Goal: Task Accomplishment & Management: Manage account settings

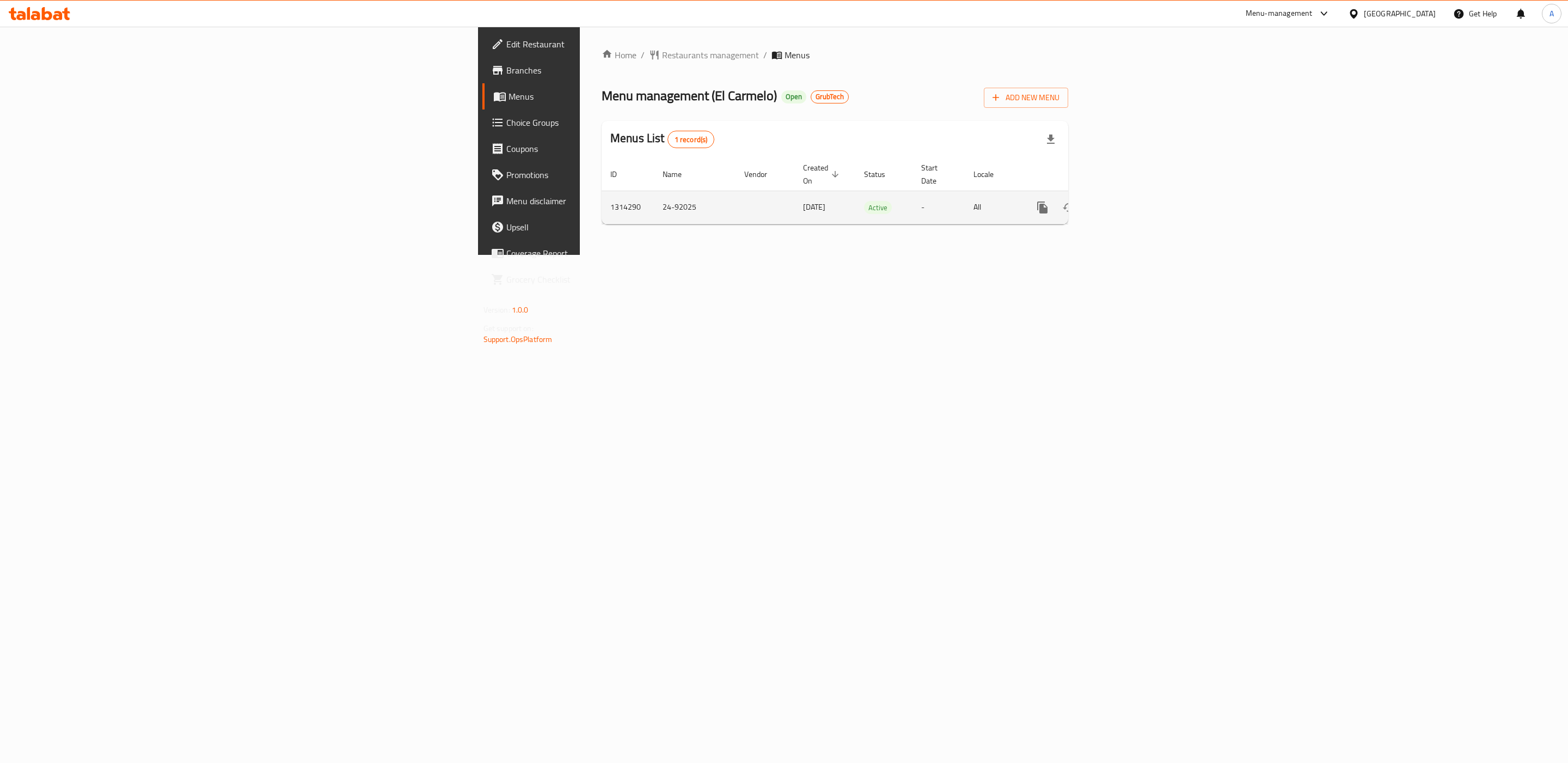
click at [1127, 201] on icon "enhanced table" at bounding box center [1120, 207] width 13 height 13
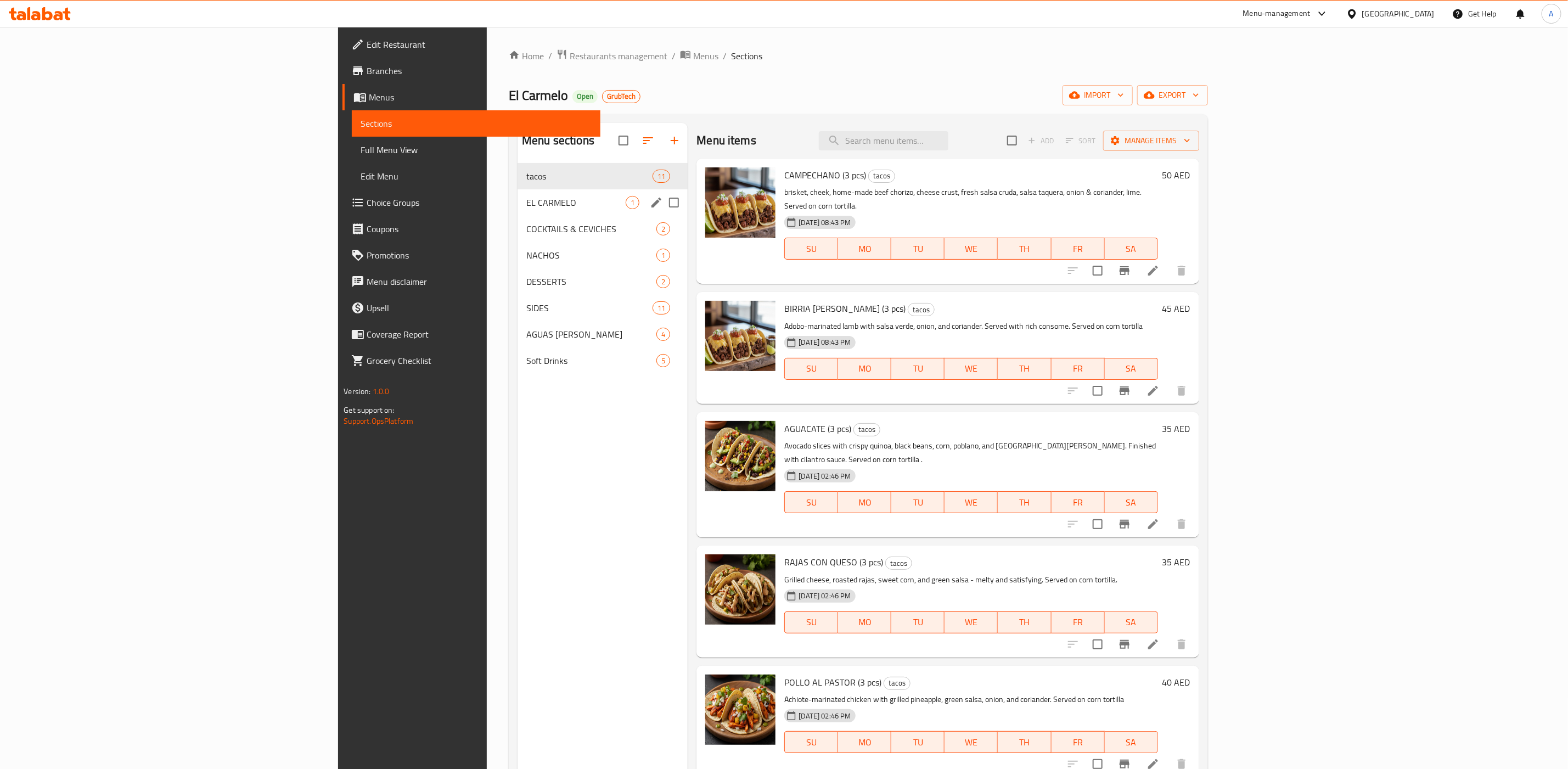
click at [518, 192] on div "EL CARMELO 1" at bounding box center [603, 203] width 170 height 26
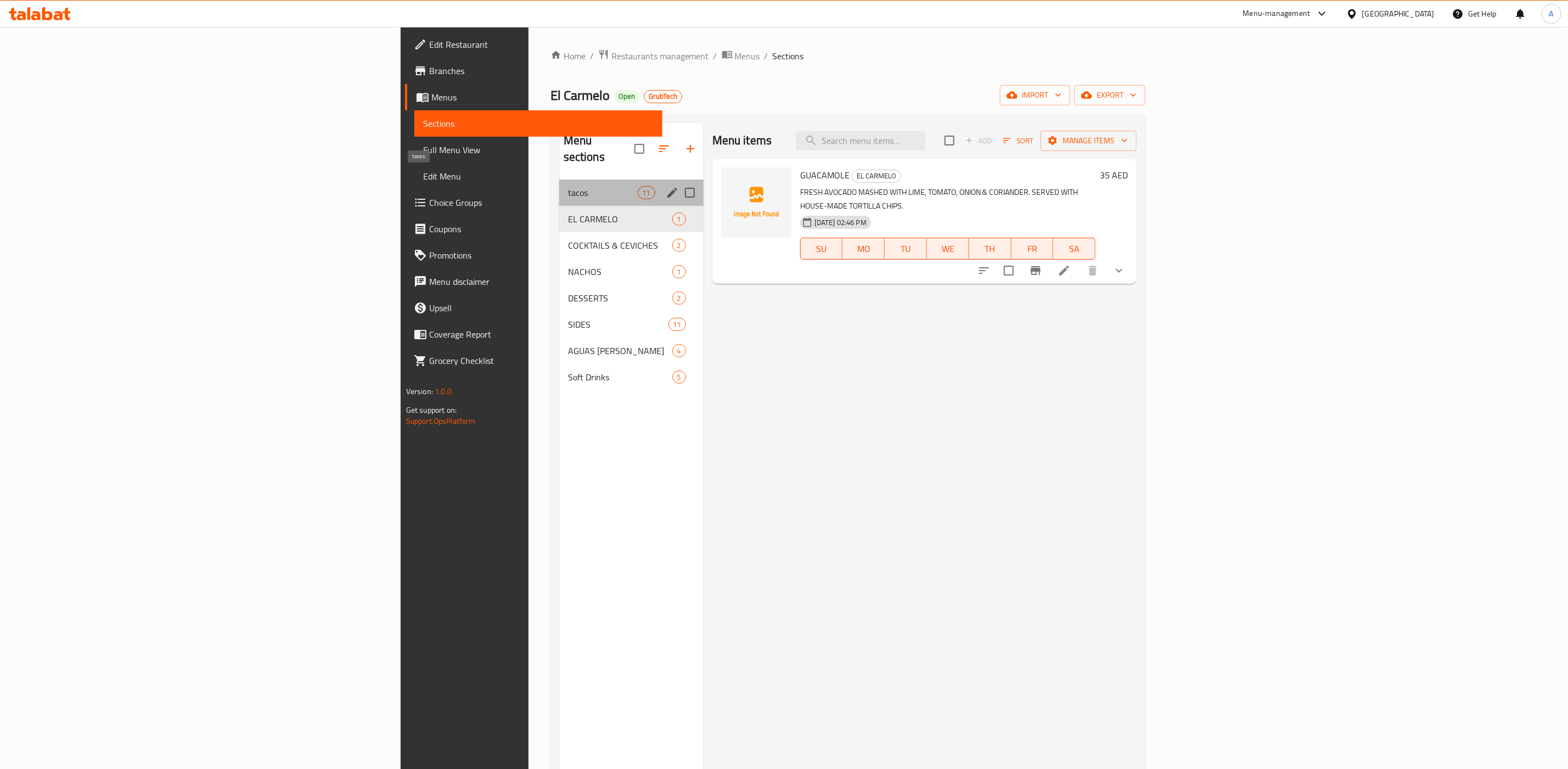
click at [559, 179] on div "tacos 11" at bounding box center [631, 192] width 144 height 26
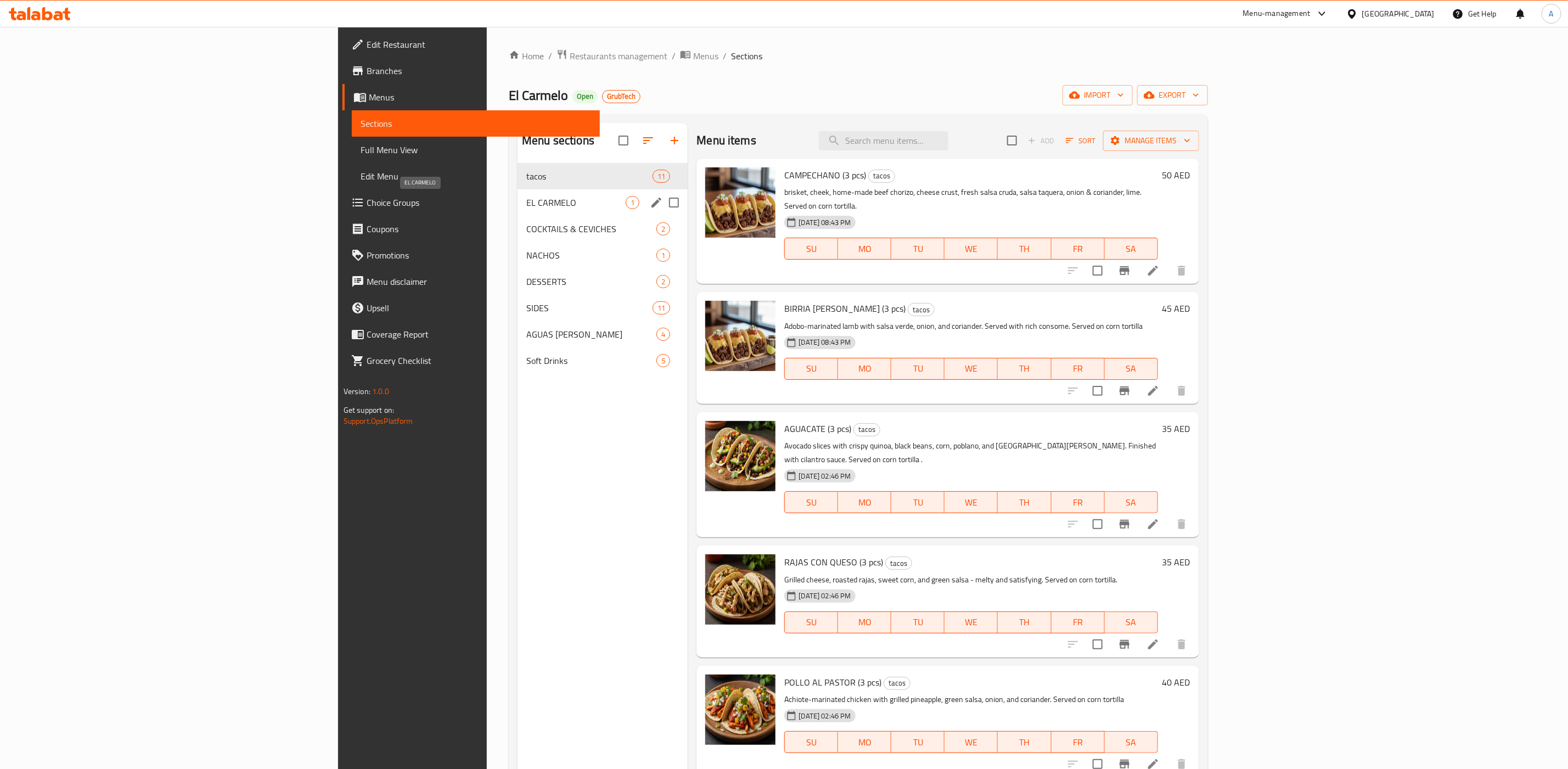
click at [527, 208] on span "EL CARMELO" at bounding box center [576, 202] width 99 height 13
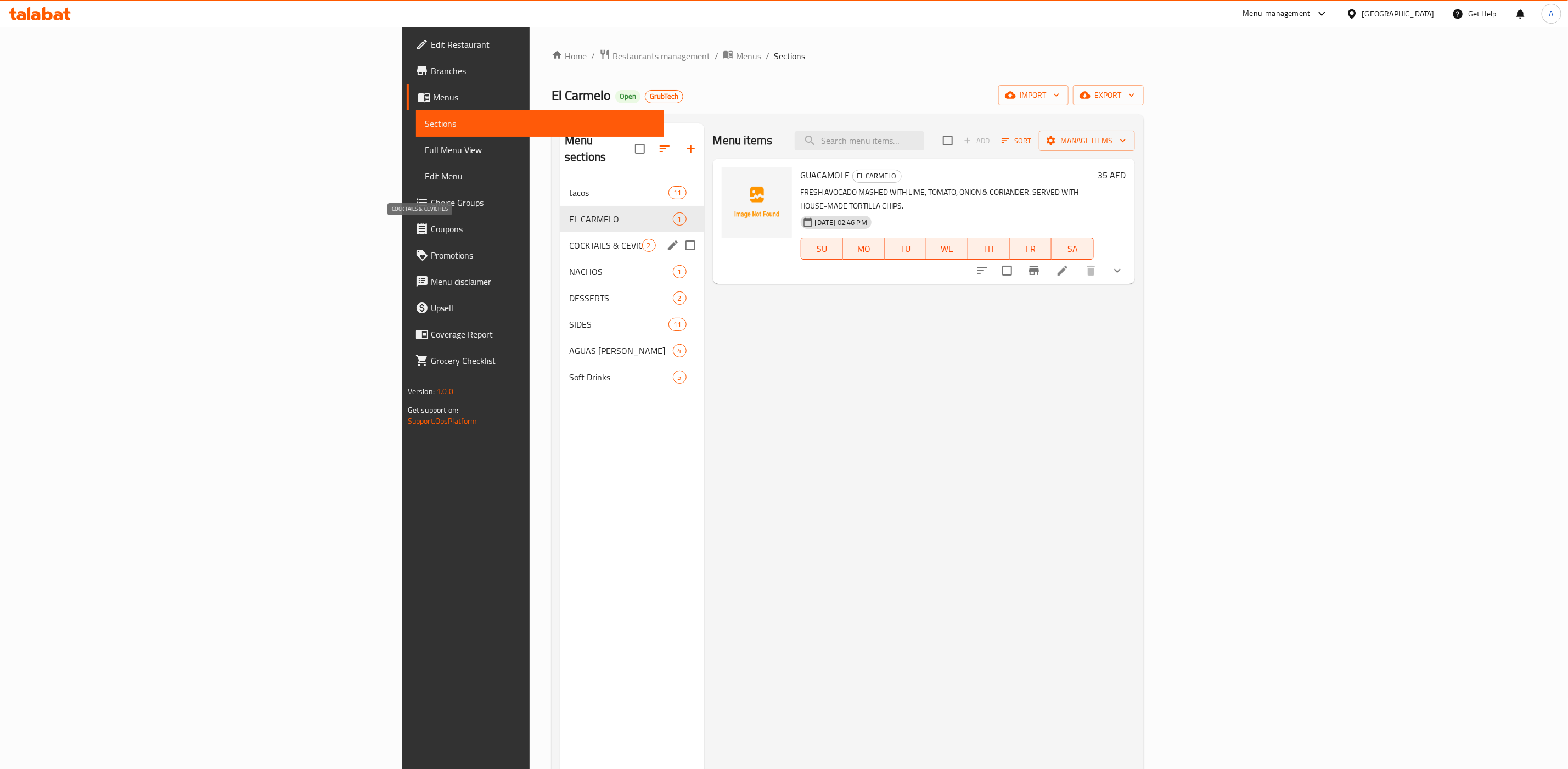
click at [569, 239] on span "COCKTAILS & CEVICHES" at bounding box center [605, 245] width 73 height 13
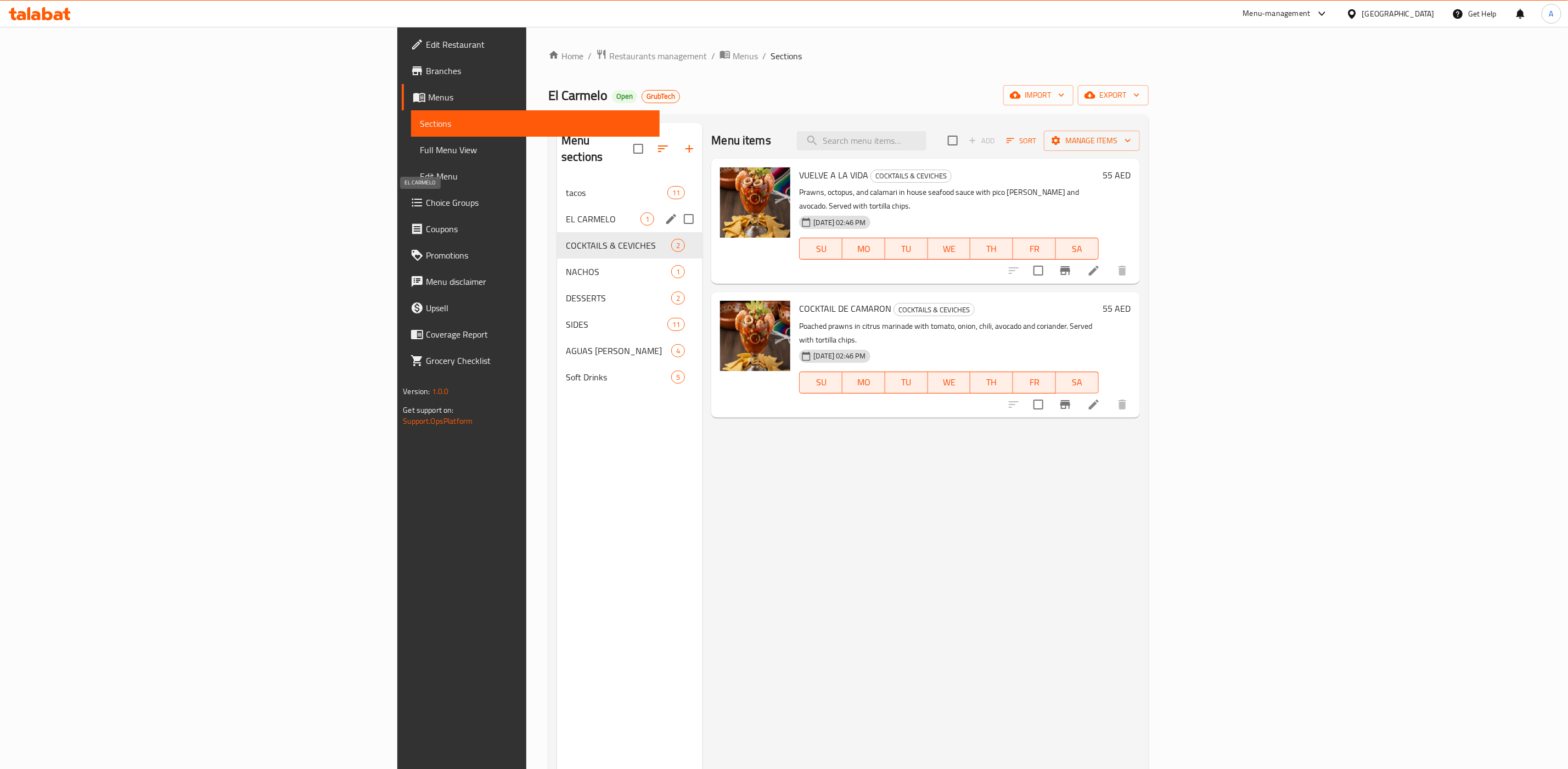
click at [566, 212] on span "EL CARMELO" at bounding box center [603, 218] width 75 height 13
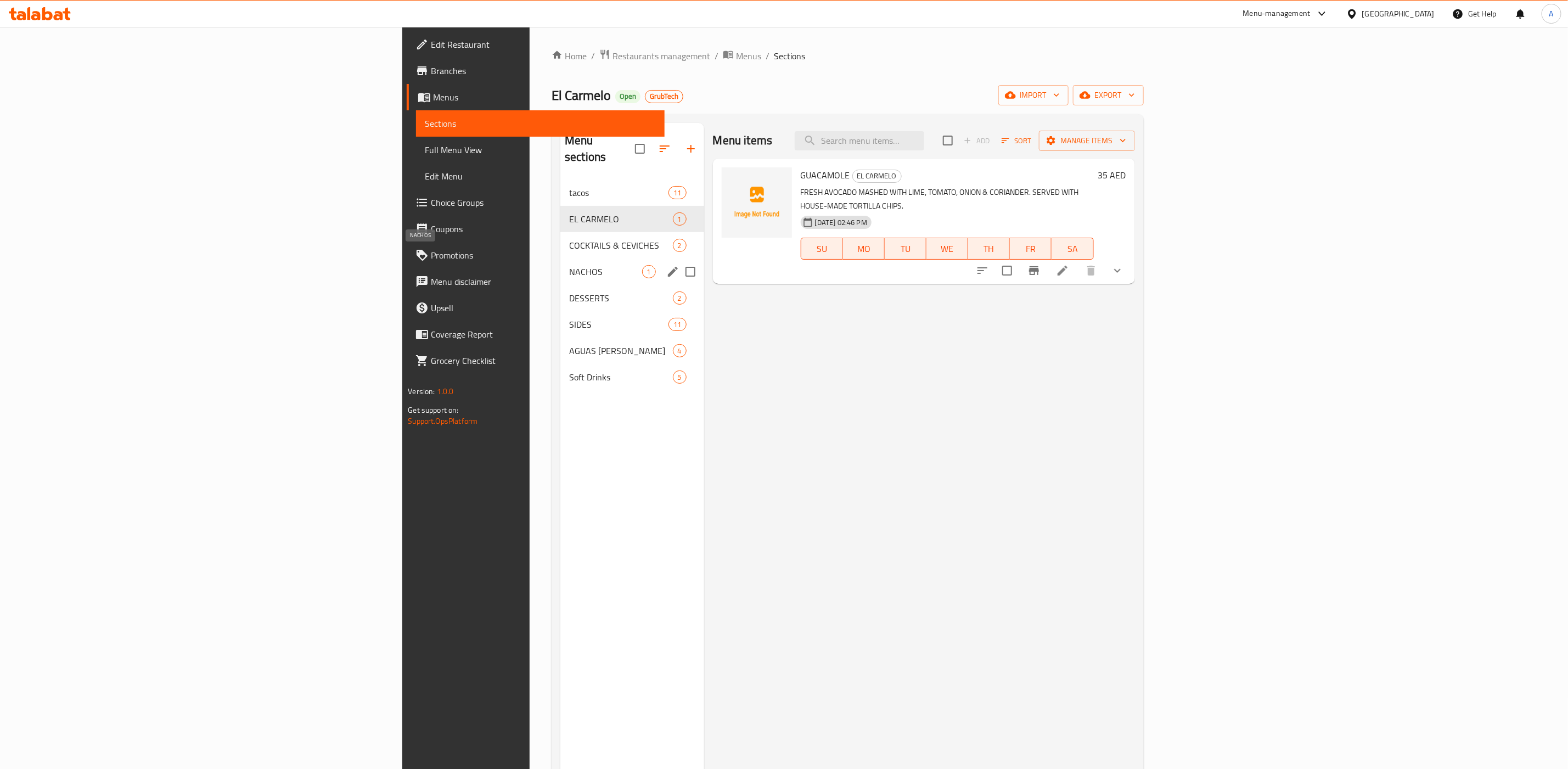
click at [569, 265] on span "NACHOS" at bounding box center [605, 271] width 73 height 13
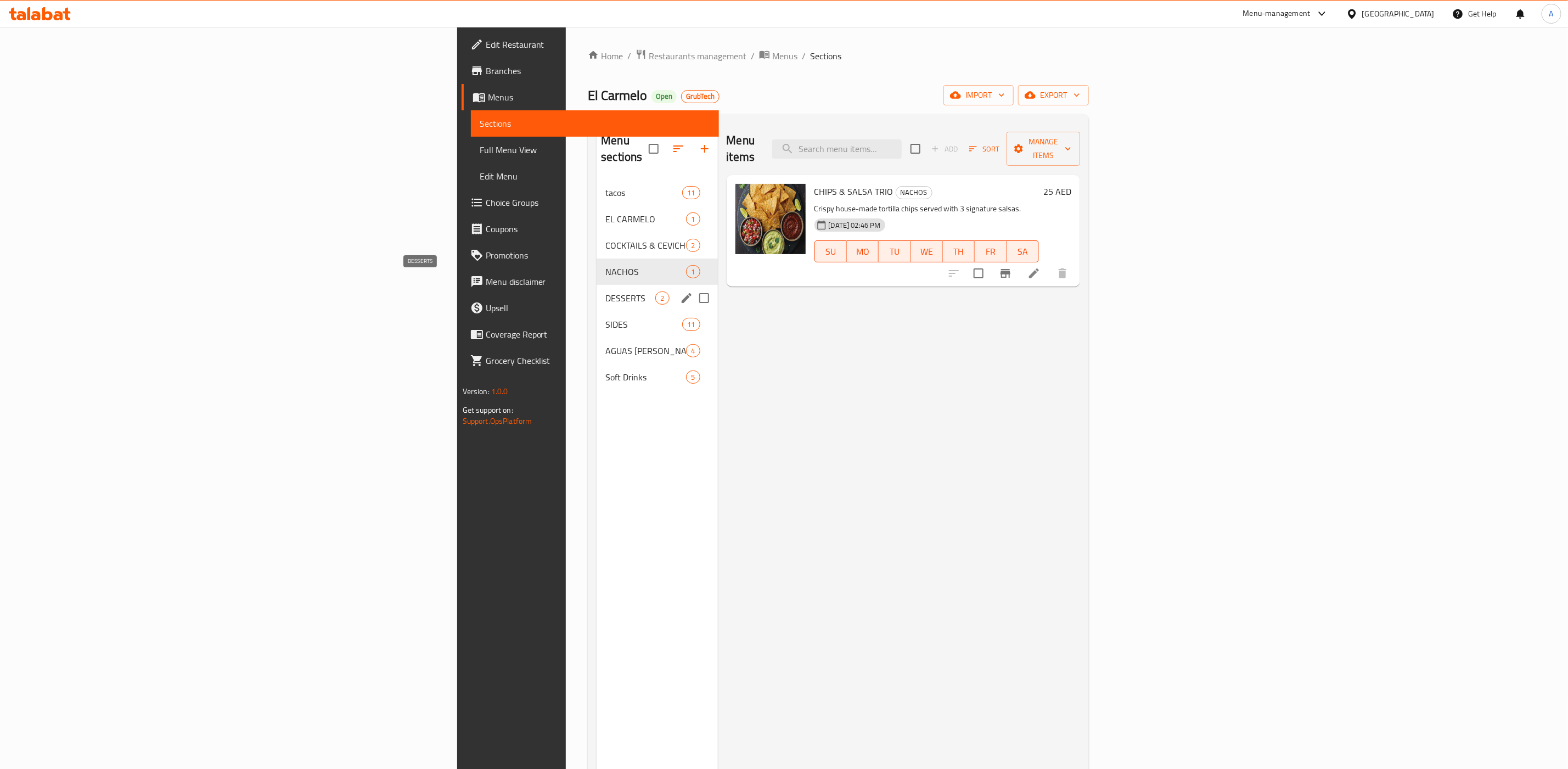
click at [605, 292] on span "DESSERTS" at bounding box center [630, 298] width 50 height 13
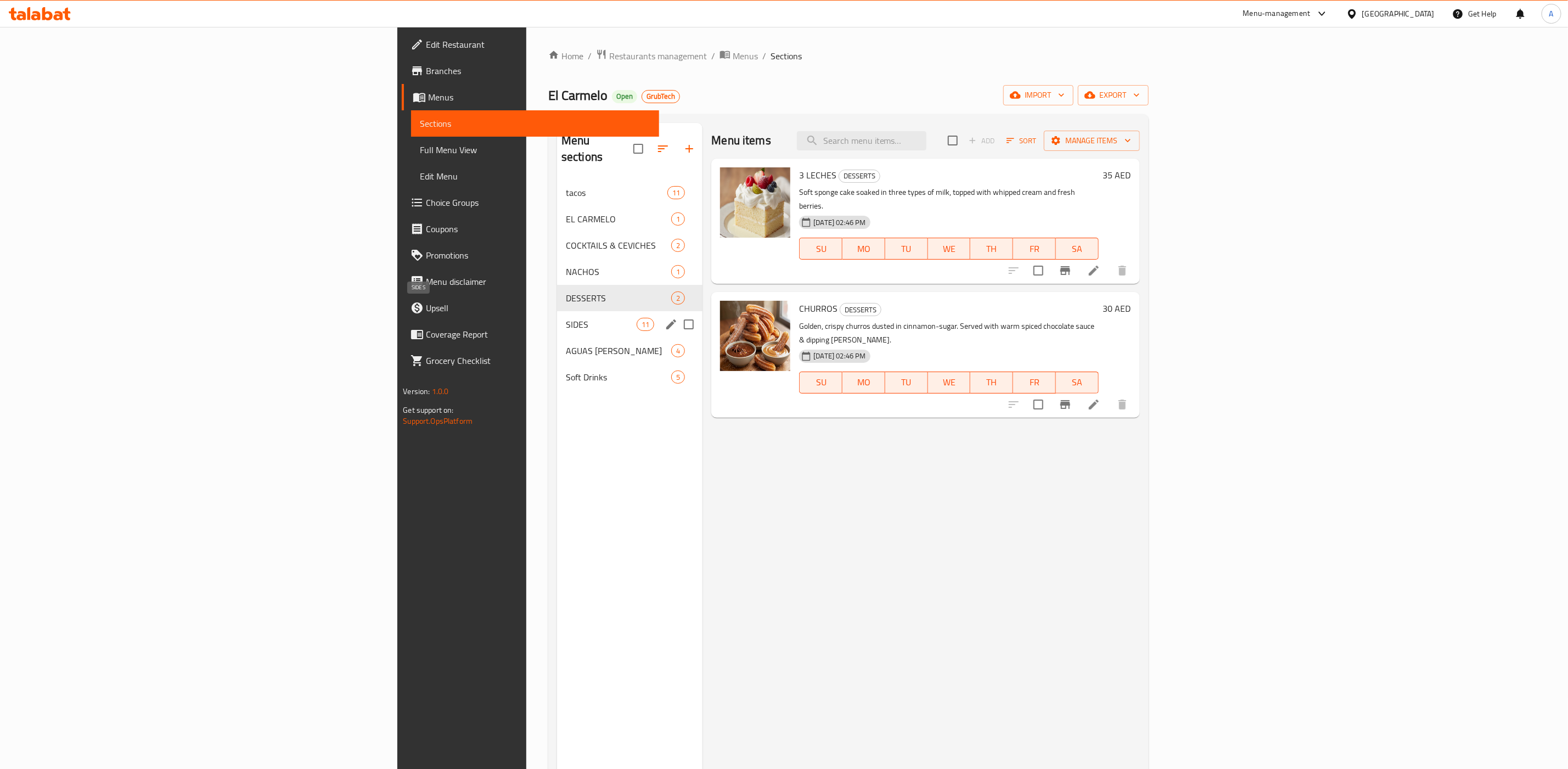
click at [566, 318] on span "SIDES" at bounding box center [601, 324] width 71 height 13
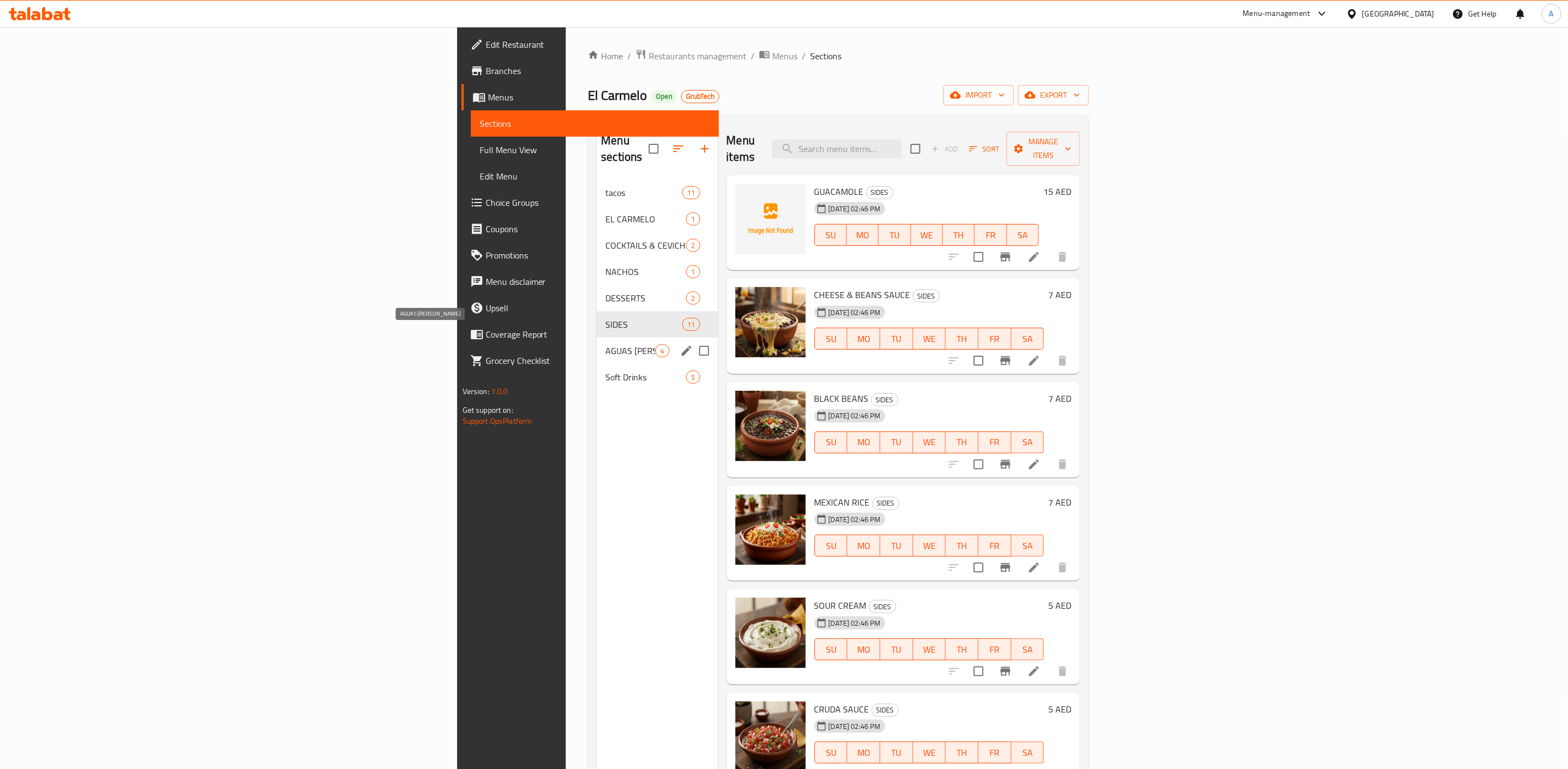
click at [605, 344] on span "AGUAS [PERSON_NAME]" at bounding box center [630, 351] width 50 height 13
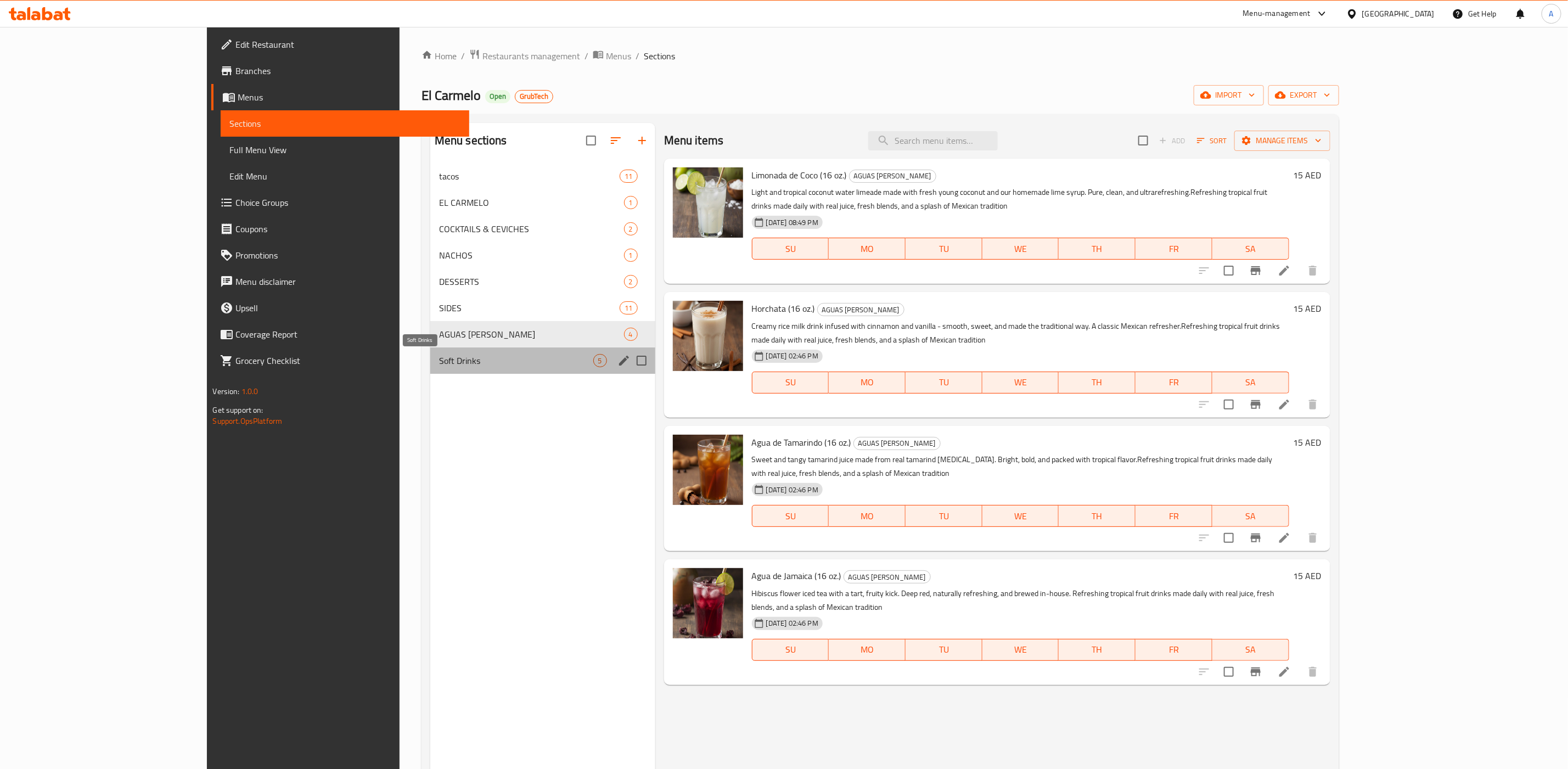
click at [439, 364] on span "Soft Drinks" at bounding box center [516, 360] width 154 height 13
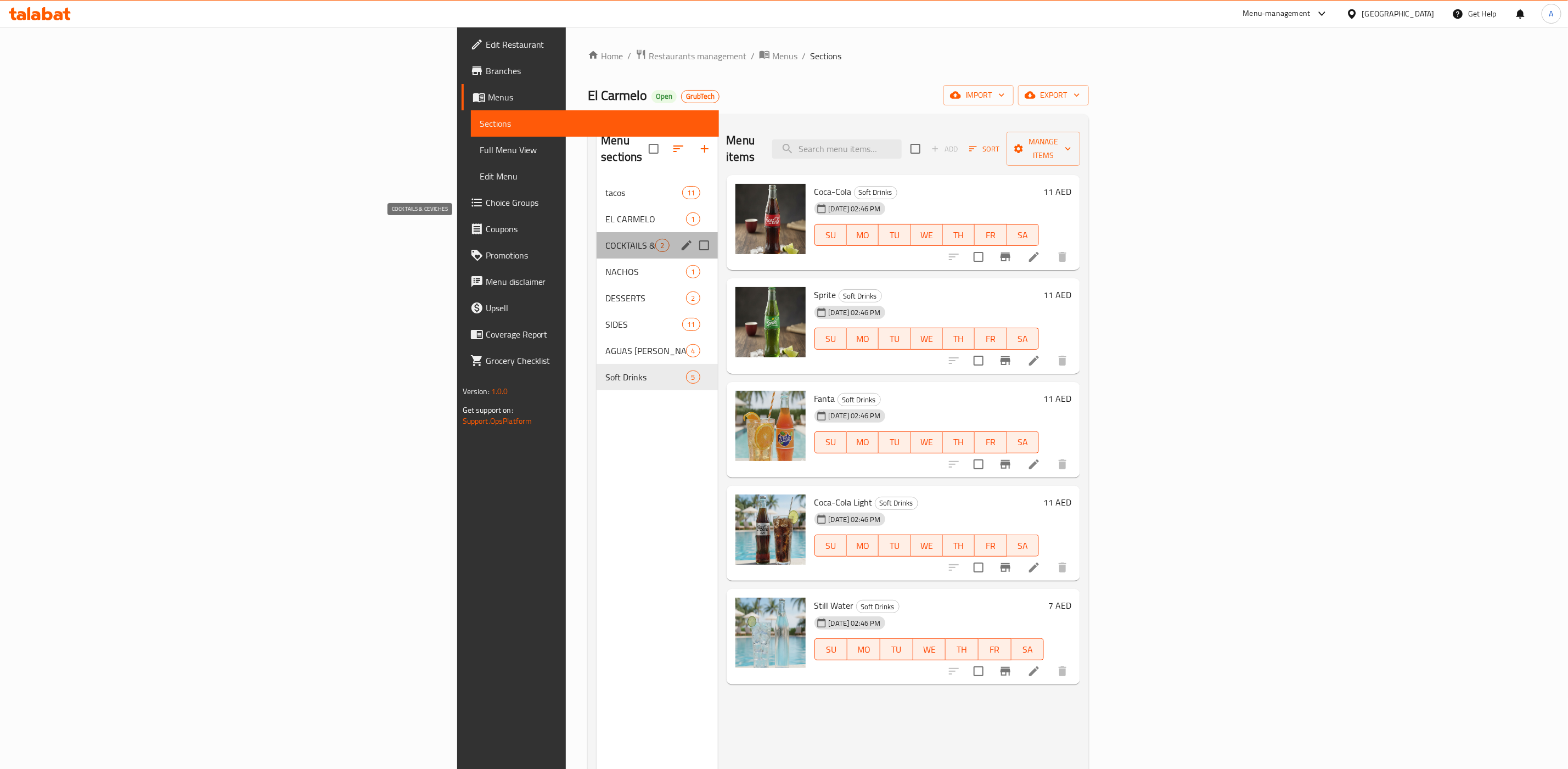
click at [605, 239] on span "COCKTAILS & CEVICHES" at bounding box center [630, 245] width 50 height 13
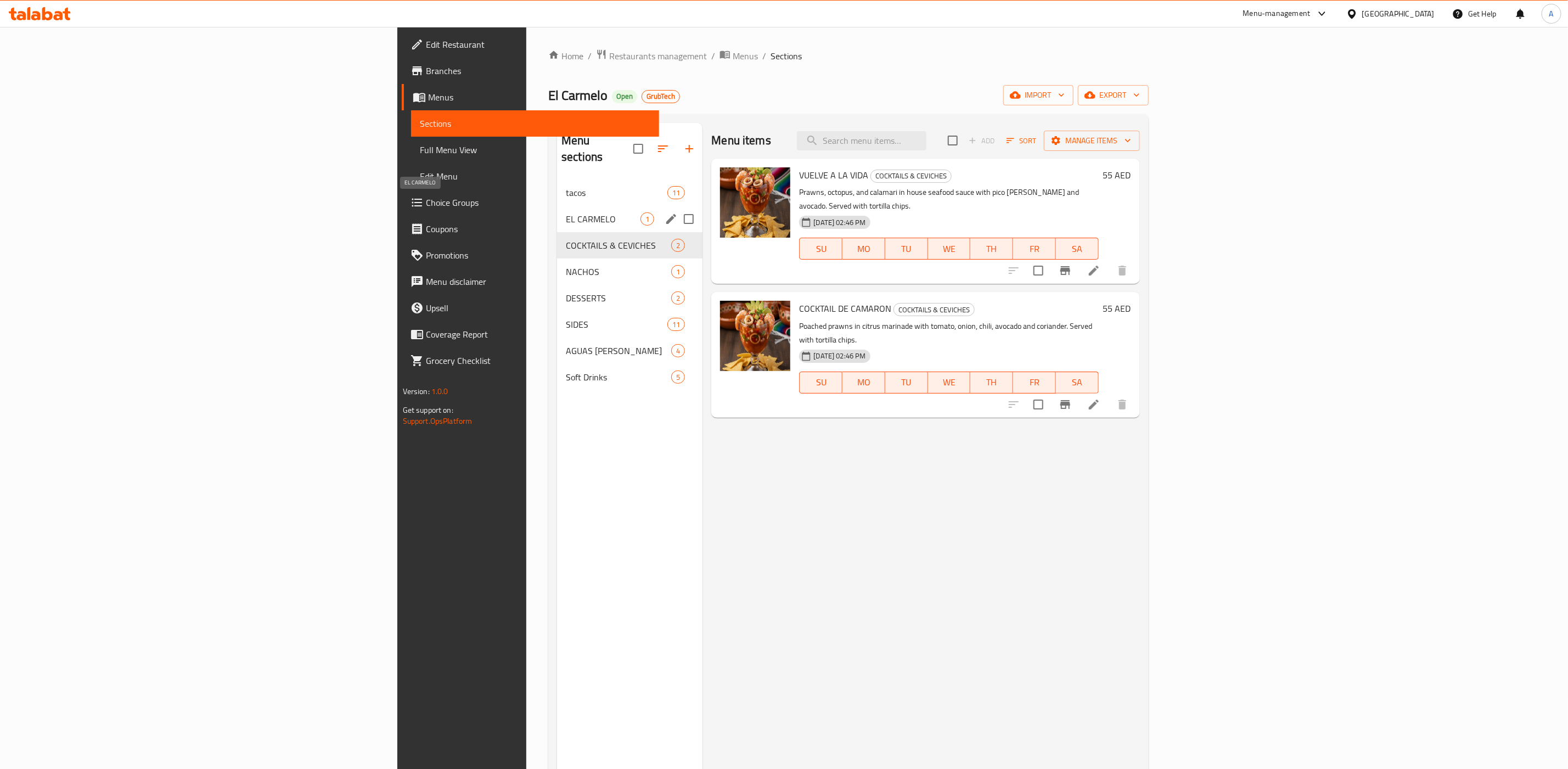
click at [566, 212] on span "EL CARMELO" at bounding box center [603, 218] width 75 height 13
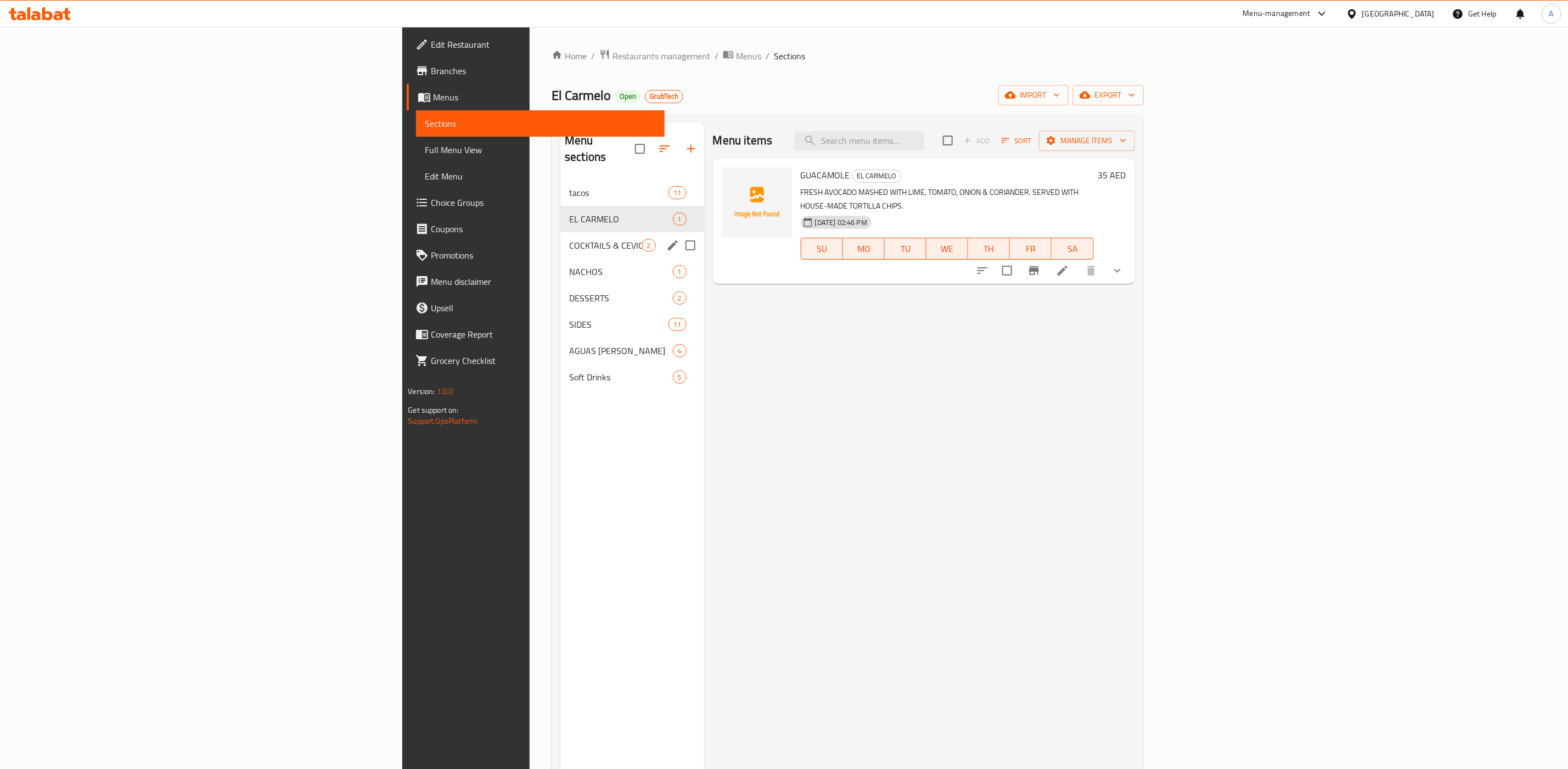
click at [569, 239] on span "COCKTAILS & CEVICHES" at bounding box center [605, 245] width 73 height 13
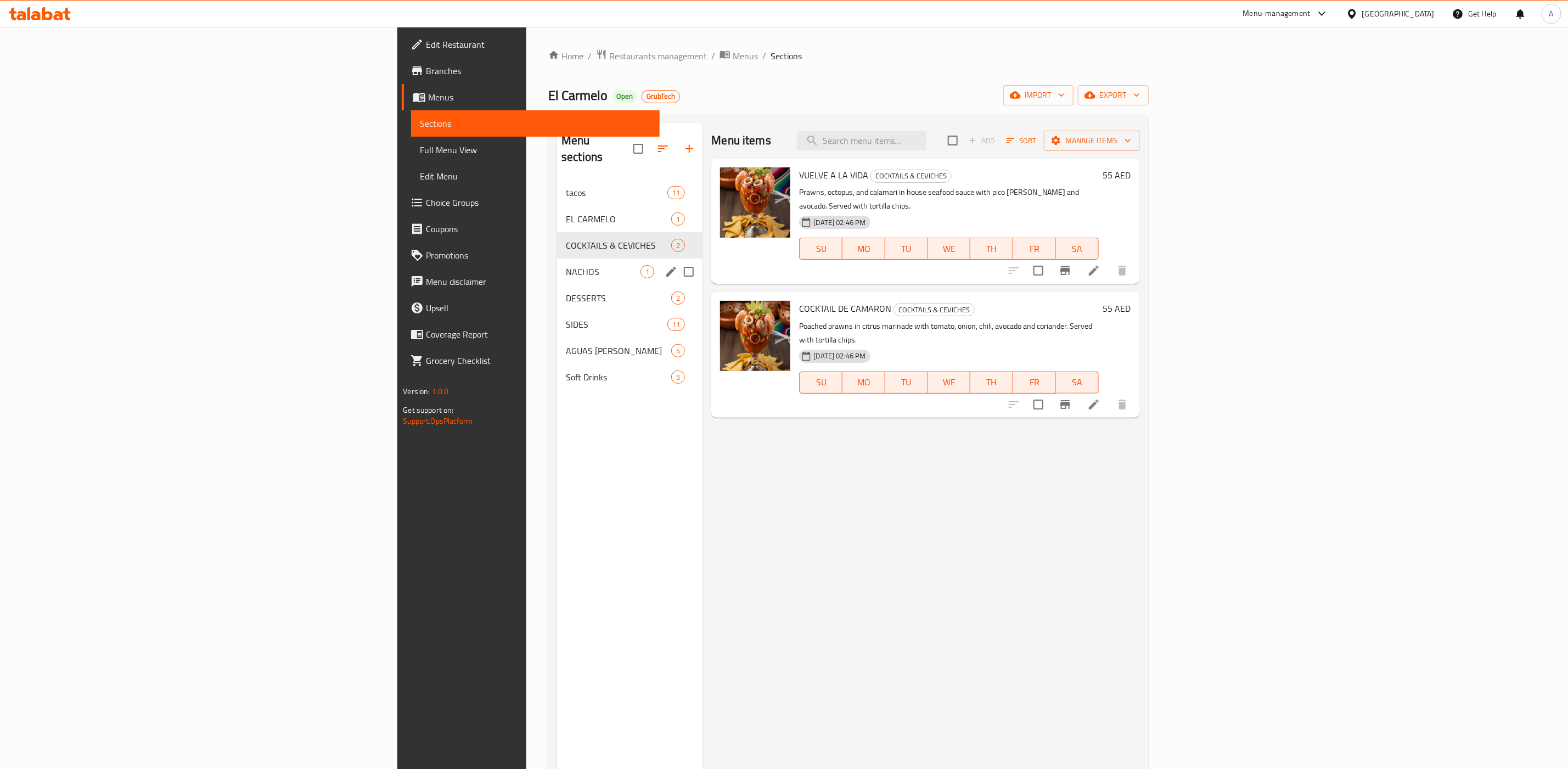
click at [566, 265] on span "NACHOS" at bounding box center [603, 271] width 75 height 13
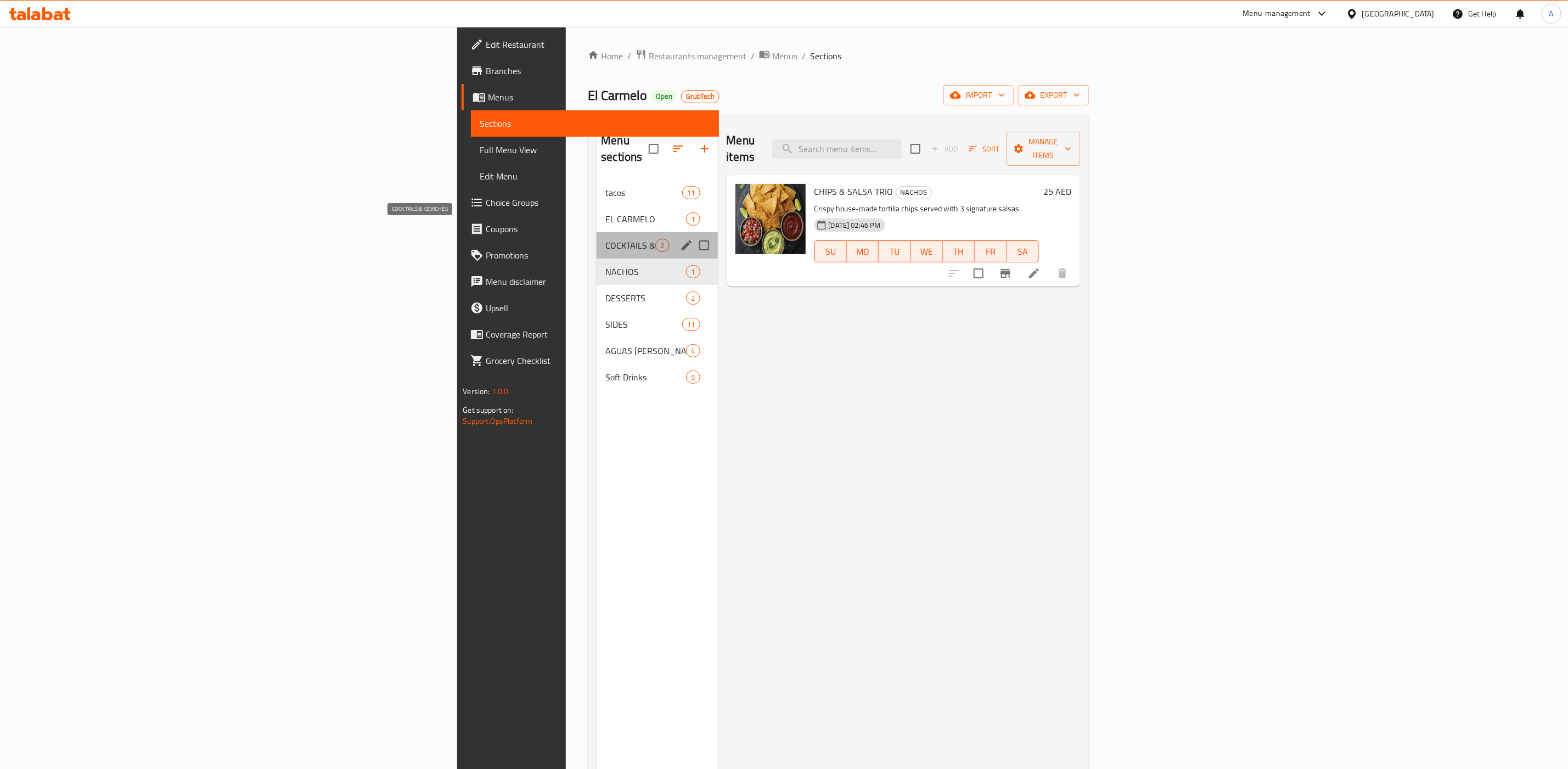
click at [605, 239] on span "COCKTAILS & CEVICHES" at bounding box center [630, 245] width 50 height 13
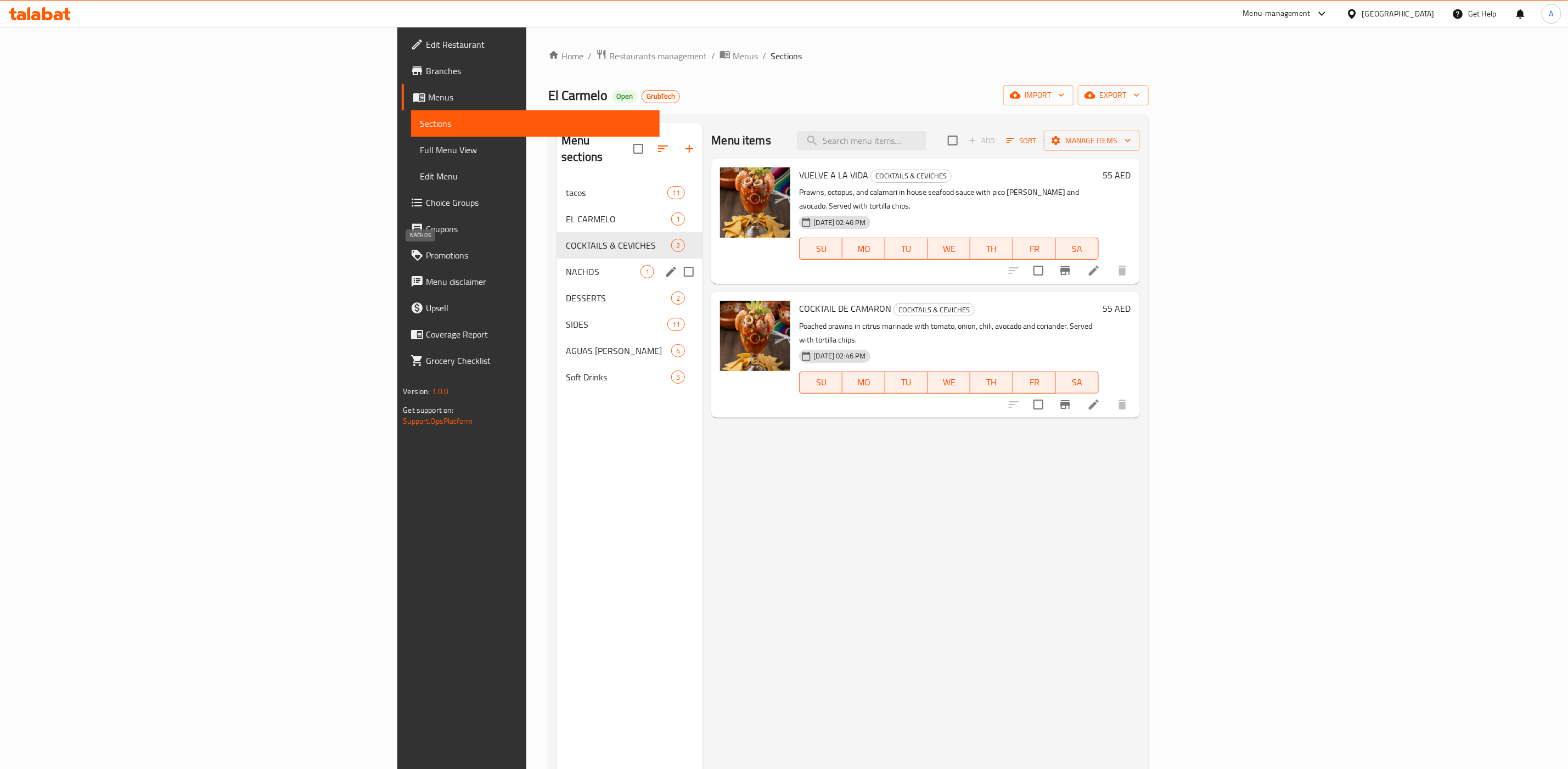
click at [566, 265] on span "NACHOS" at bounding box center [603, 271] width 75 height 13
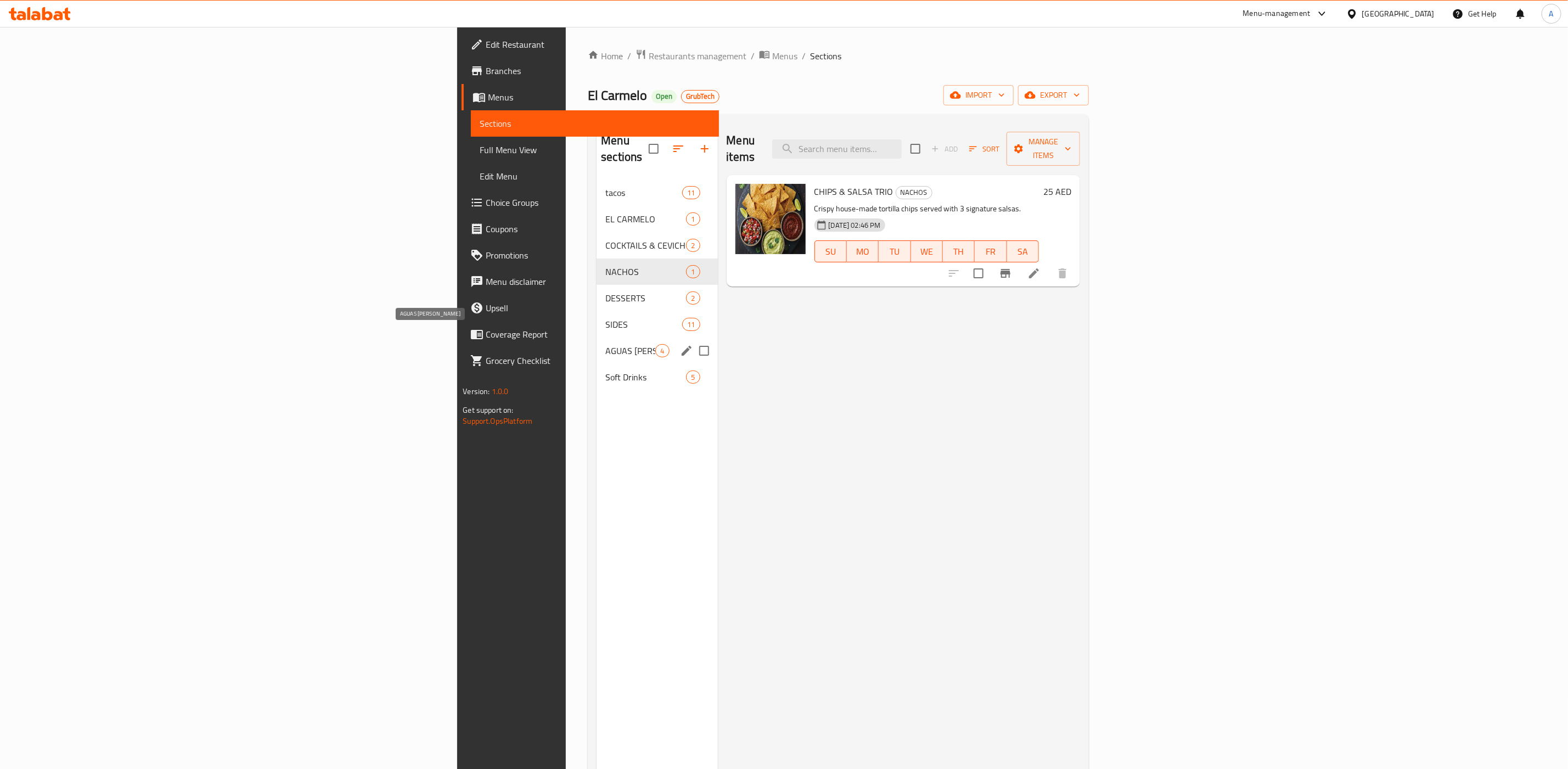
click at [605, 344] on span "AGUAS [PERSON_NAME]" at bounding box center [630, 351] width 50 height 13
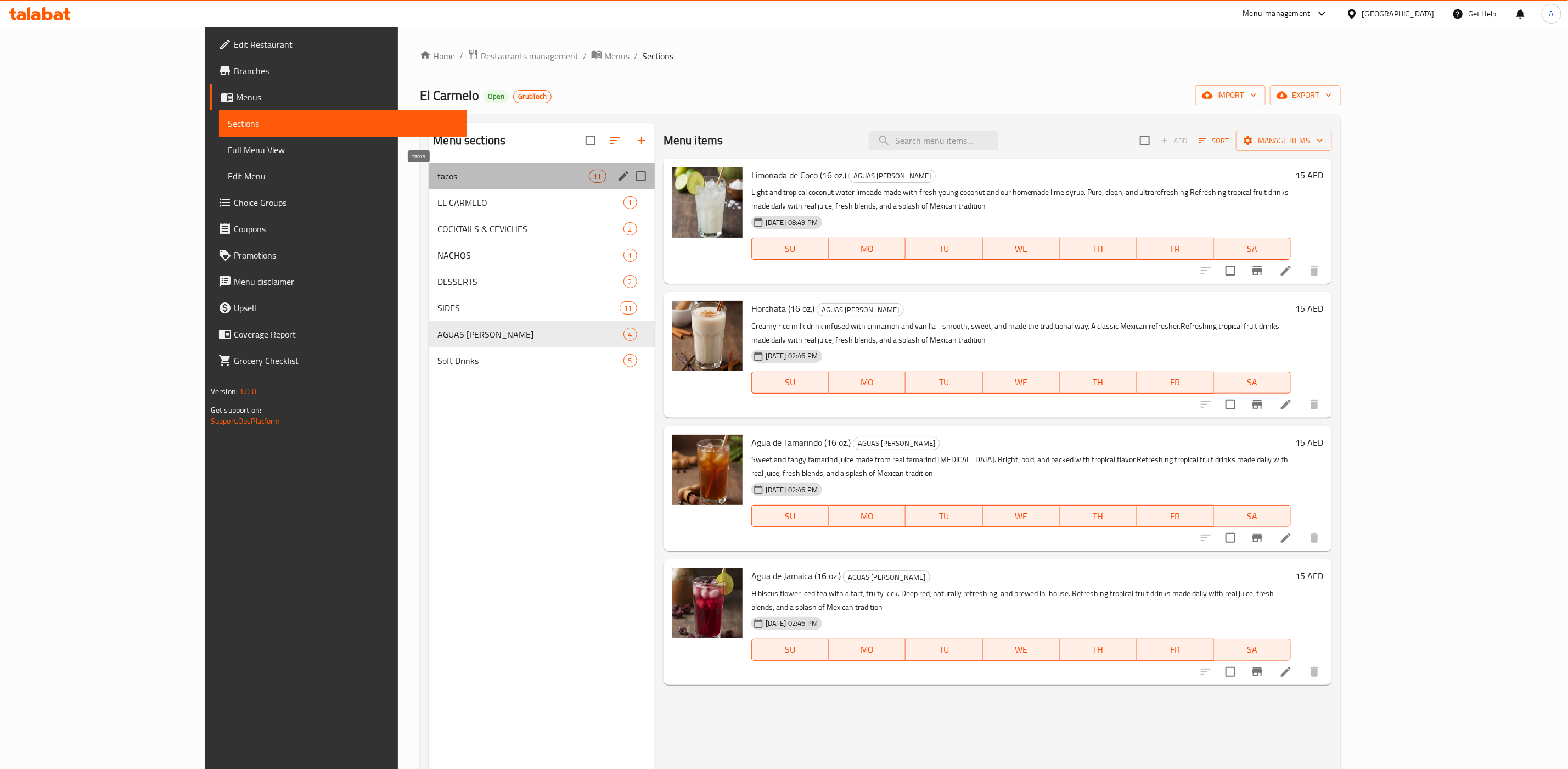
click at [438, 180] on span "tacos" at bounding box center [513, 176] width 151 height 13
